Goal: Task Accomplishment & Management: Use online tool/utility

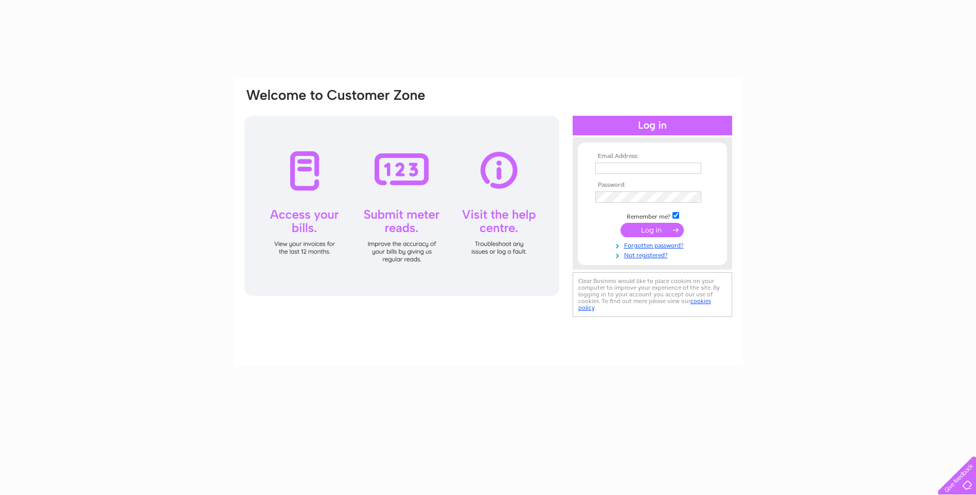
type input "ianhwightman@gmail.com"
click at [650, 228] on input "submit" at bounding box center [652, 230] width 63 height 14
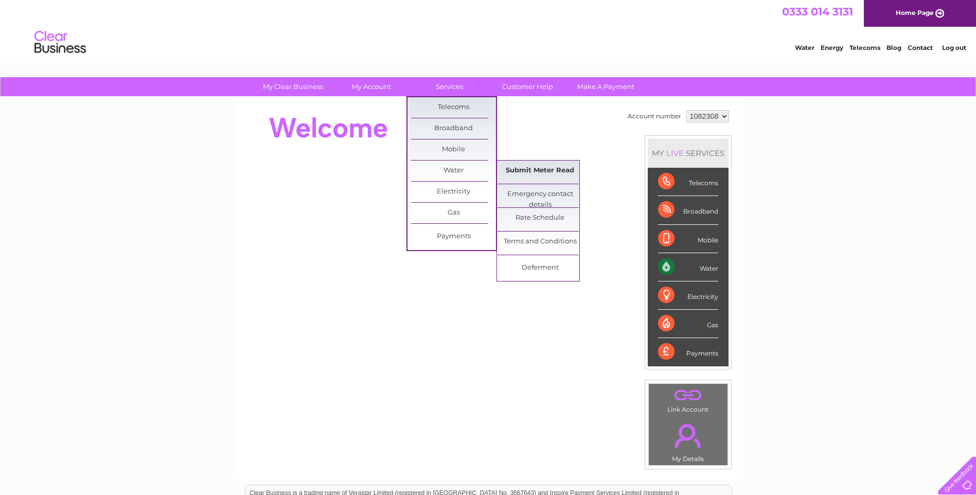
click at [527, 171] on link "Submit Meter Read" at bounding box center [540, 171] width 85 height 21
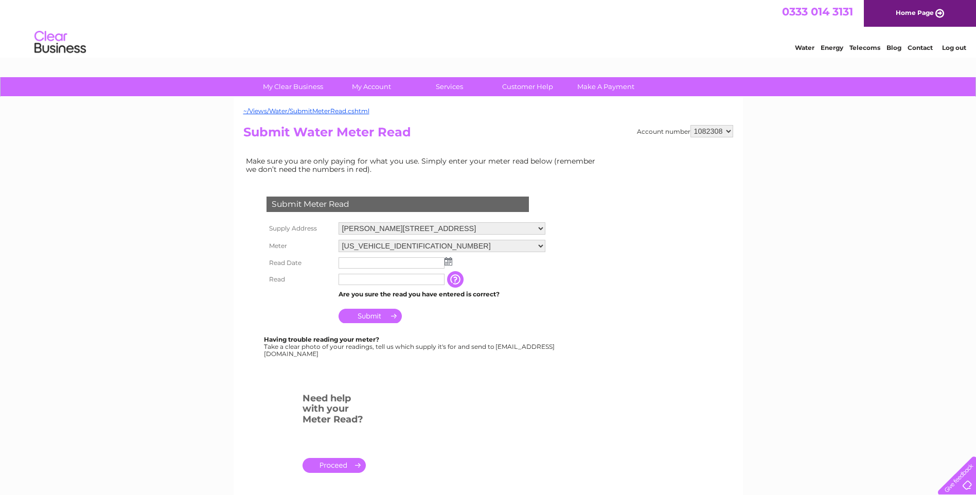
click at [449, 264] on img at bounding box center [449, 261] width 8 height 8
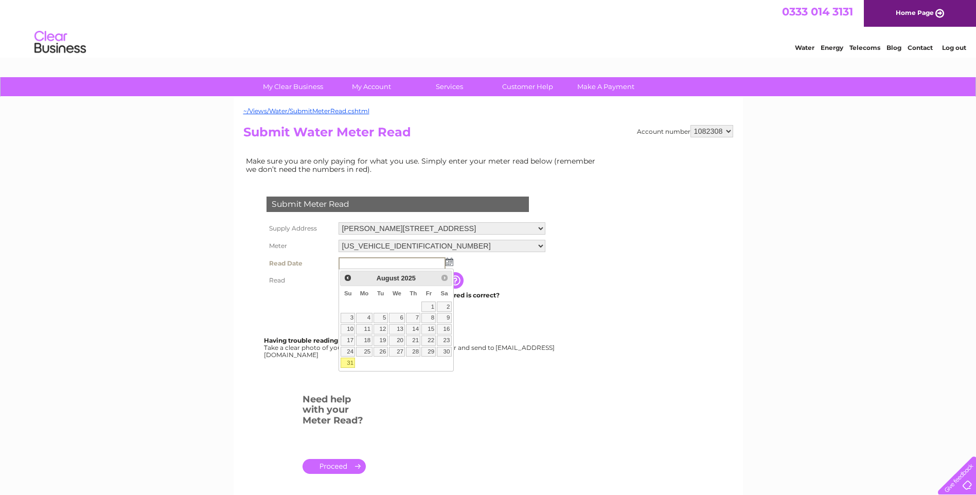
click at [349, 365] on link "31" at bounding box center [348, 363] width 14 height 10
type input "2025/08/31"
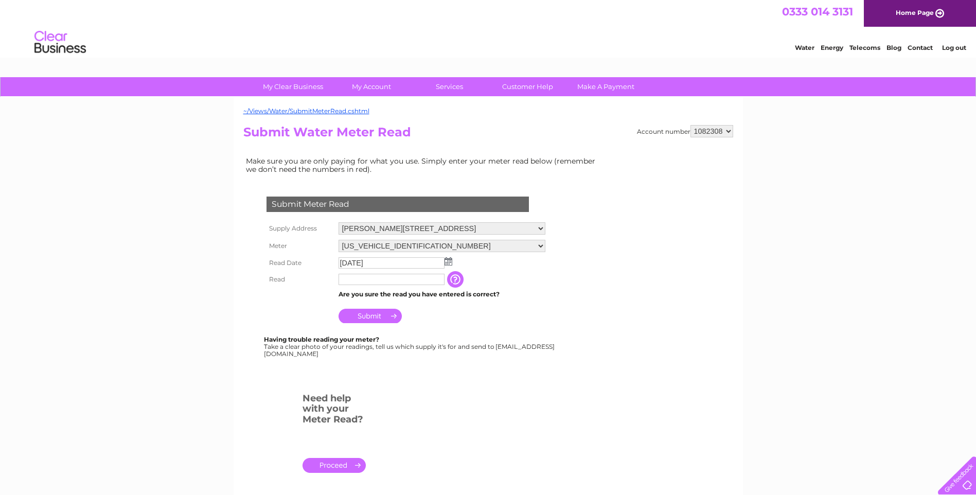
click at [351, 280] on input "text" at bounding box center [392, 279] width 106 height 11
type input "4199"
click at [368, 316] on input "Submit" at bounding box center [370, 316] width 63 height 14
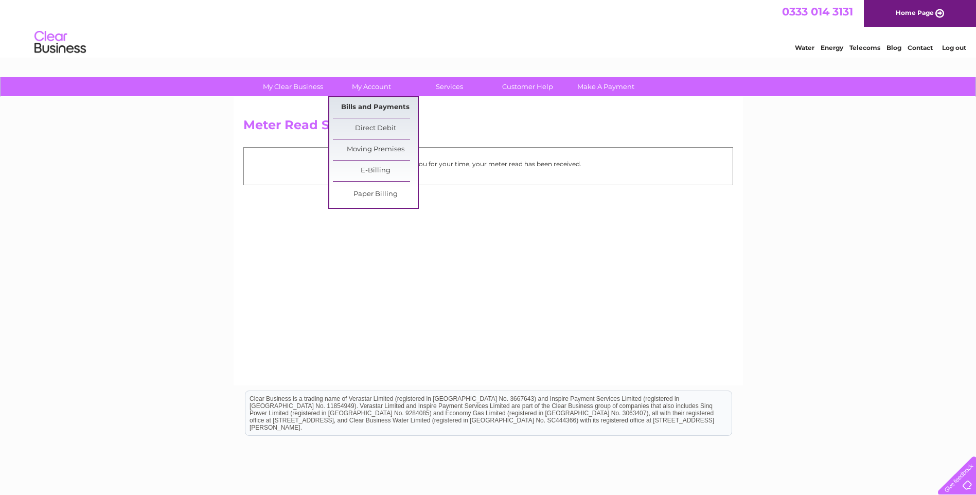
click at [379, 108] on link "Bills and Payments" at bounding box center [375, 107] width 85 height 21
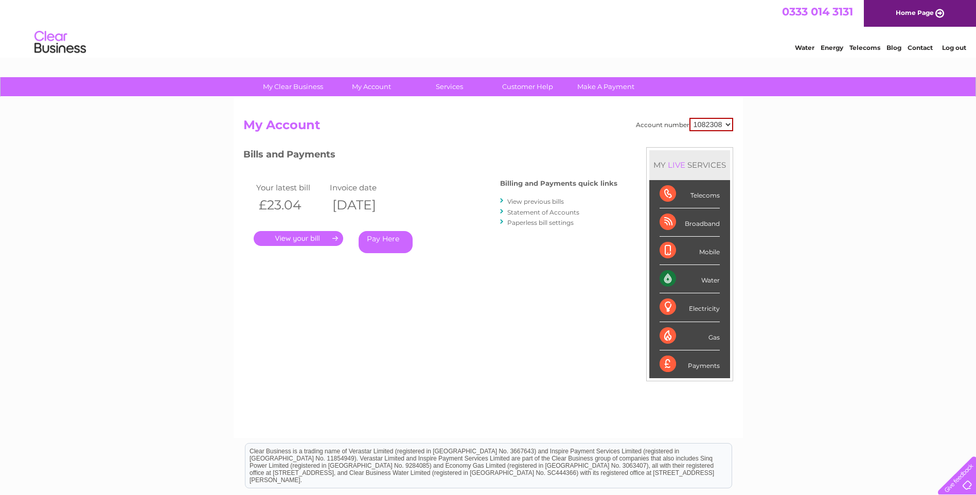
click at [318, 237] on link "." at bounding box center [299, 238] width 90 height 15
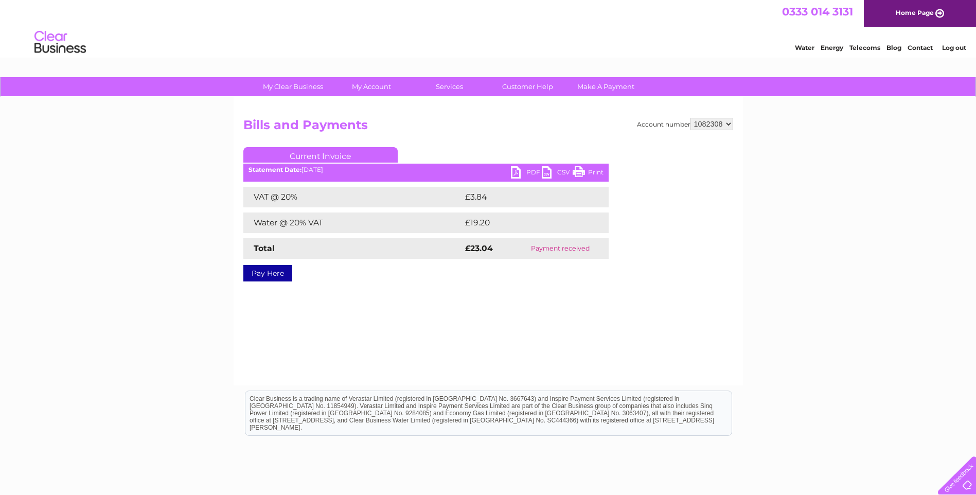
click at [529, 172] on link "PDF" at bounding box center [526, 173] width 31 height 15
